Goal: Find specific fact: Find specific fact

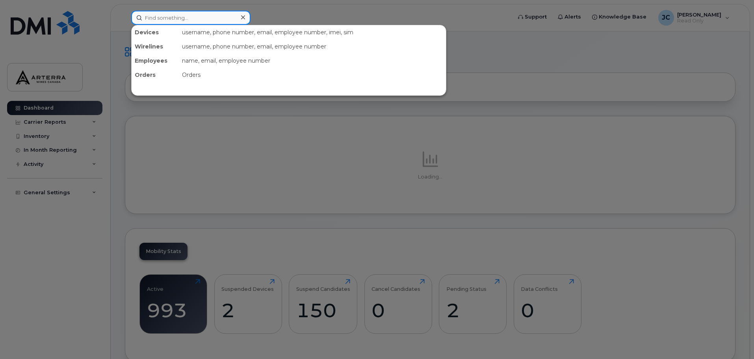
click at [175, 19] on input at bounding box center [190, 18] width 119 height 14
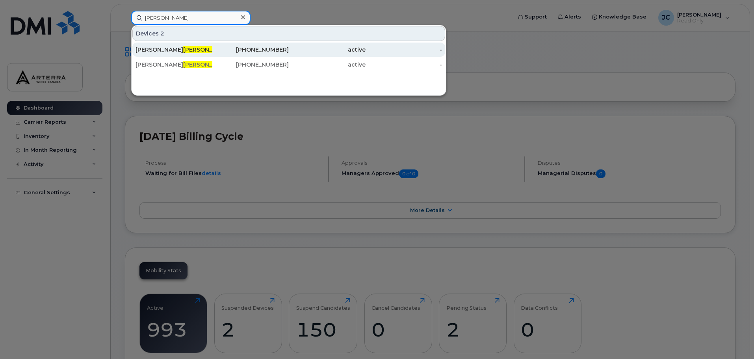
type input "[PERSON_NAME]"
click at [294, 48] on div "active" at bounding box center [327, 50] width 77 height 8
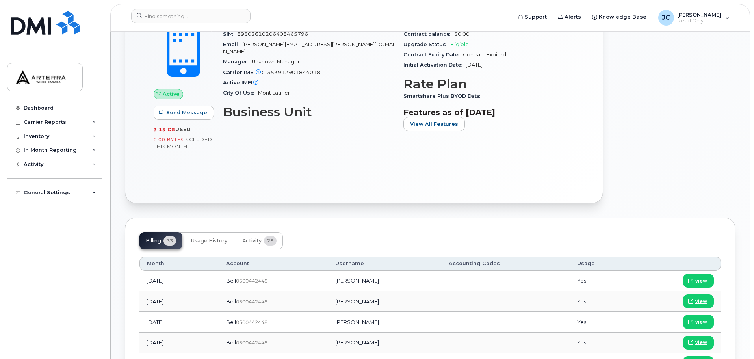
scroll to position [276, 0]
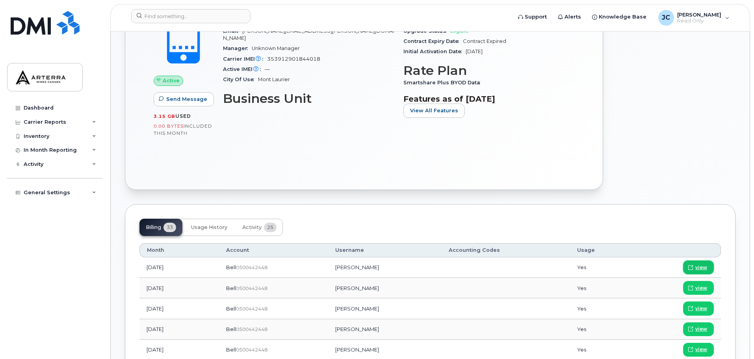
click at [695, 264] on span "view" at bounding box center [701, 267] width 12 height 7
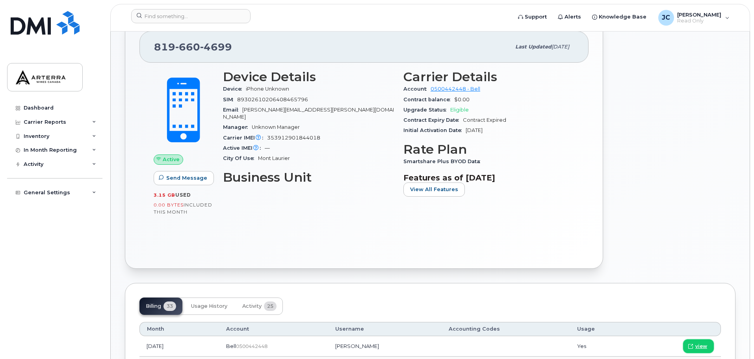
scroll to position [158, 0]
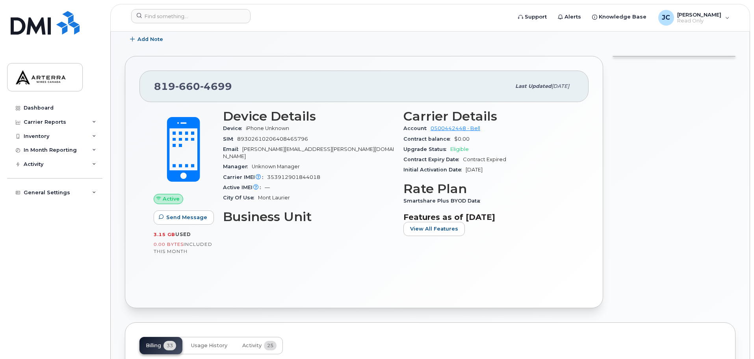
click at [310, 139] on div "SIM 89302610206408465796" at bounding box center [308, 139] width 171 height 10
drag, startPoint x: 309, startPoint y: 138, endPoint x: 239, endPoint y: 142, distance: 69.8
click at [239, 142] on div "SIM 89302610206408465796" at bounding box center [308, 139] width 171 height 10
copy span "89302610206408465796"
